Goal: Manage account settings

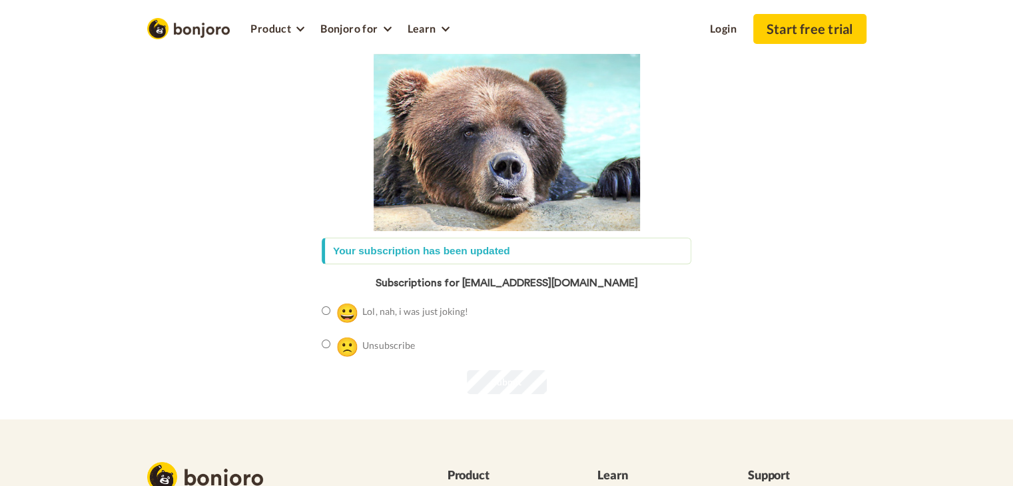
drag, startPoint x: 360, startPoint y: 348, endPoint x: 379, endPoint y: 348, distance: 19.3
click at [359, 347] on span "🙁" at bounding box center [347, 346] width 23 height 23
